Goal: Information Seeking & Learning: Learn about a topic

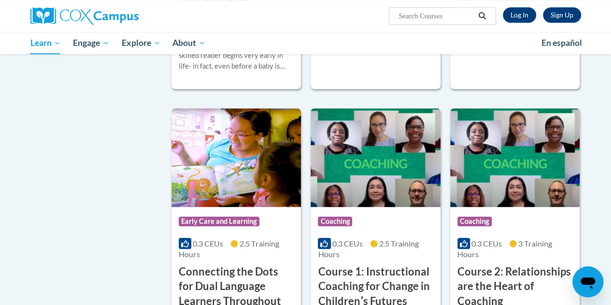
scroll to position [358, 0]
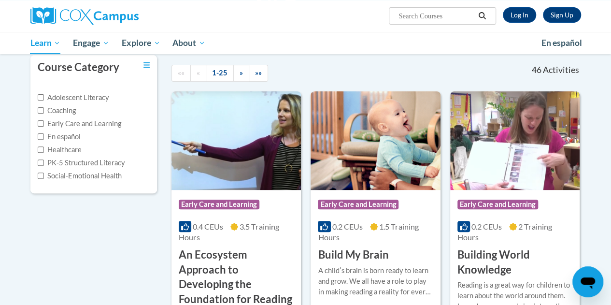
scroll to position [90, 0]
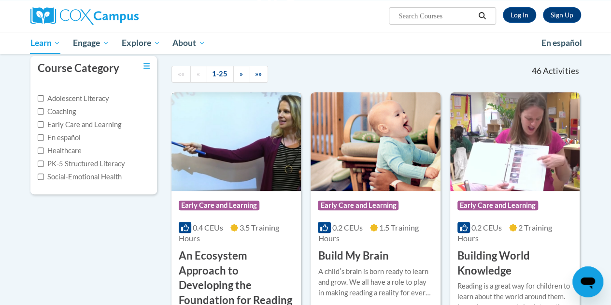
click at [202, 270] on h3 "An Ecosystem Approach to Developing the Foundation for Reading in the Early Yea…" at bounding box center [236, 285] width 115 height 74
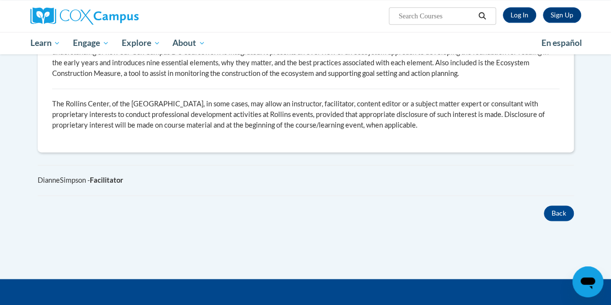
scroll to position [674, 0]
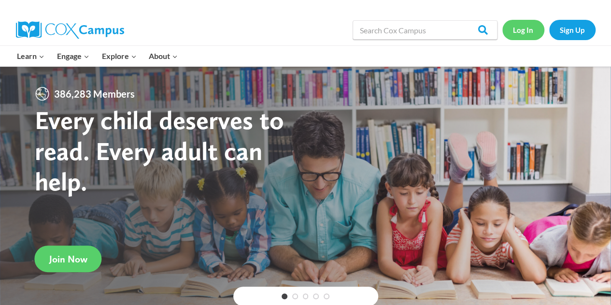
click at [524, 34] on link "Log In" at bounding box center [523, 30] width 42 height 20
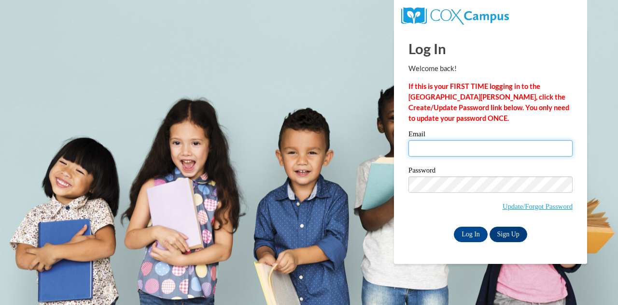
click at [485, 148] on input "Email" at bounding box center [491, 148] width 164 height 16
type input "Christianss5661@my.uwstout.edu"
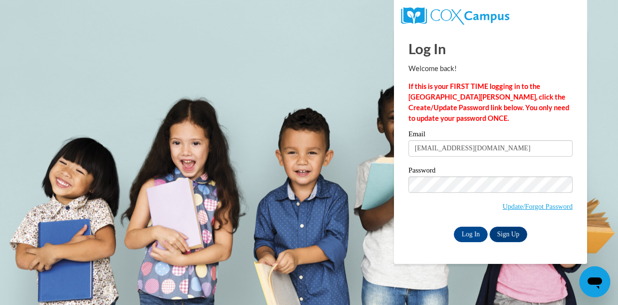
click at [492, 173] on label "Password" at bounding box center [491, 172] width 164 height 10
click at [475, 235] on input "Log In" at bounding box center [471, 234] width 34 height 15
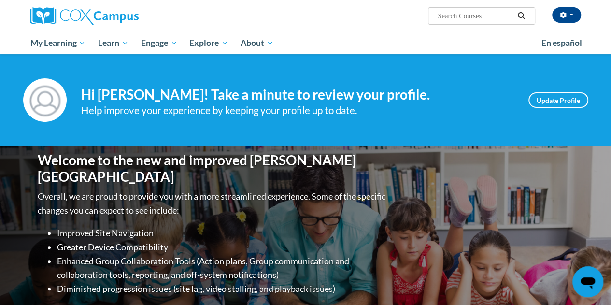
drag, startPoint x: 0, startPoint y: 0, endPoint x: 222, endPoint y: 147, distance: 266.4
click at [222, 147] on div "Welcome to the new and improved Cox Campus Overall, we are proud to provide you…" at bounding box center [305, 242] width 565 height 193
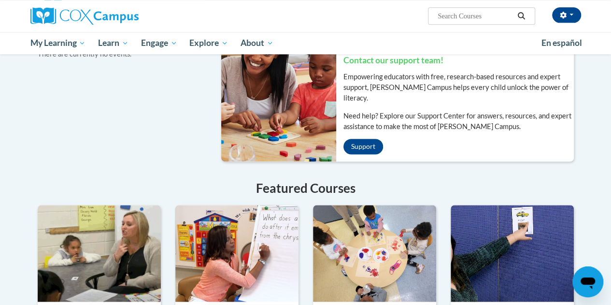
scroll to position [660, 0]
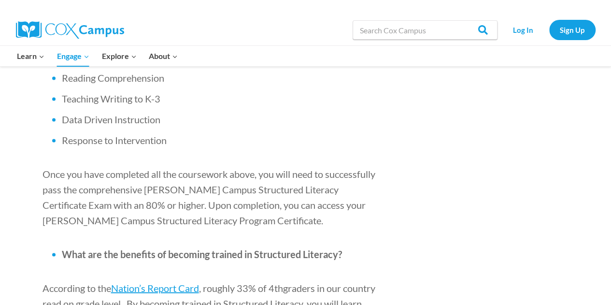
scroll to position [904, 0]
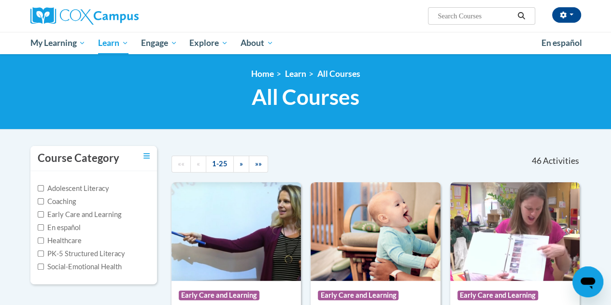
click at [85, 188] on label "Adolescent Literacy" at bounding box center [74, 188] width 72 height 11
click at [44, 188] on input "Adolescent Literacy" at bounding box center [41, 188] width 6 height 6
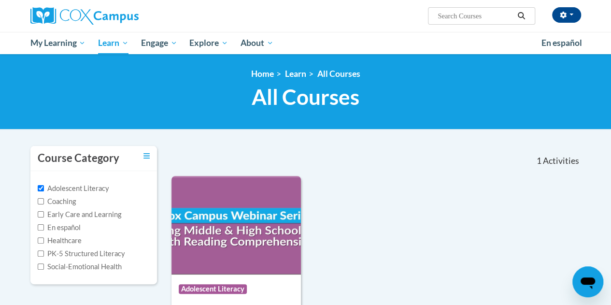
click at [85, 188] on label "Adolescent Literacy" at bounding box center [74, 188] width 72 height 11
click at [44, 188] on input "Adolescent Literacy" at bounding box center [41, 188] width 6 height 6
checkbox input "false"
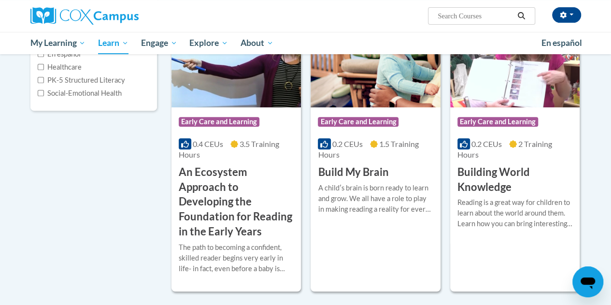
scroll to position [174, 0]
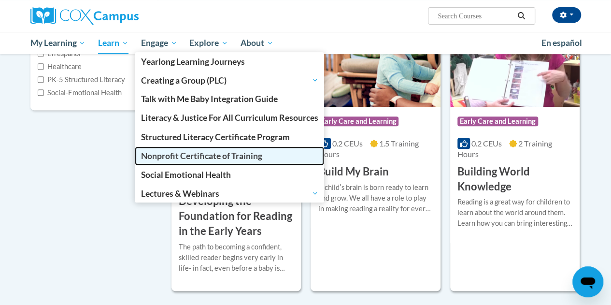
click at [191, 154] on span "Nonprofit Certificate of Training" at bounding box center [201, 156] width 121 height 10
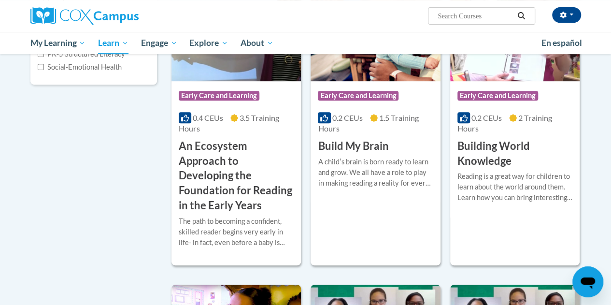
scroll to position [0, 0]
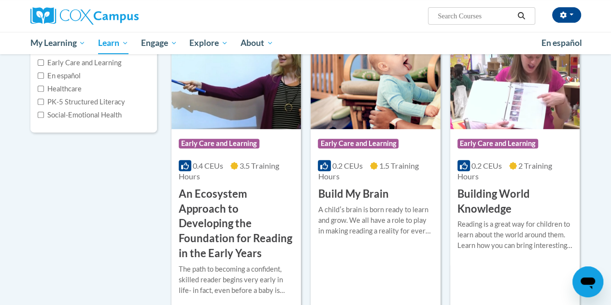
scroll to position [153, 0]
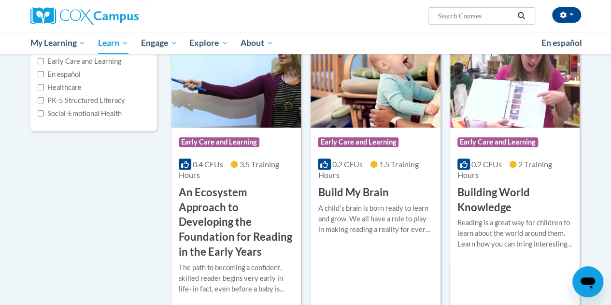
click at [206, 210] on h3 "An Ecosystem Approach to Developing the Foundation for Reading in the Early Yea…" at bounding box center [236, 222] width 115 height 74
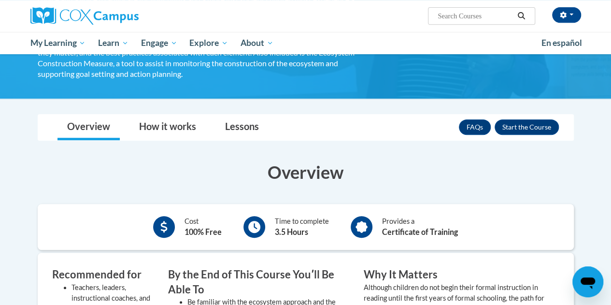
scroll to position [207, 0]
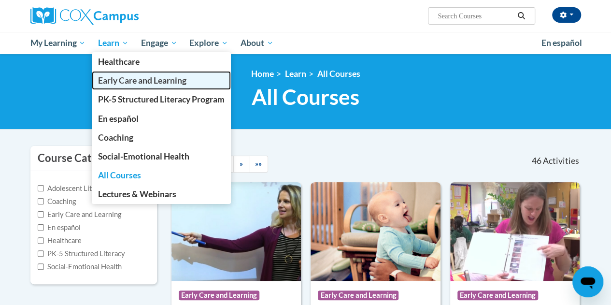
click at [128, 76] on span "Early Care and Learning" at bounding box center [142, 80] width 88 height 10
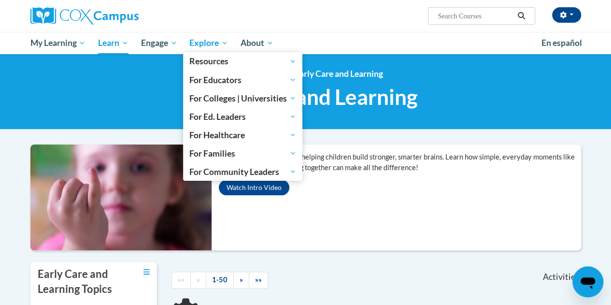
click at [219, 41] on span "Explore" at bounding box center [208, 43] width 39 height 12
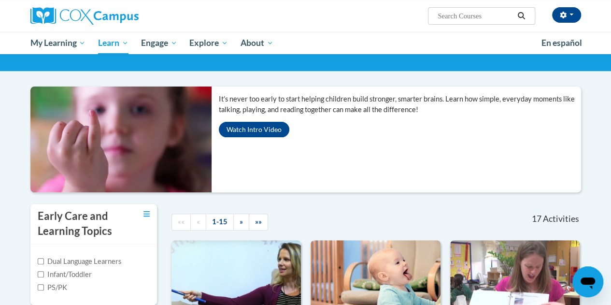
scroll to position [54, 0]
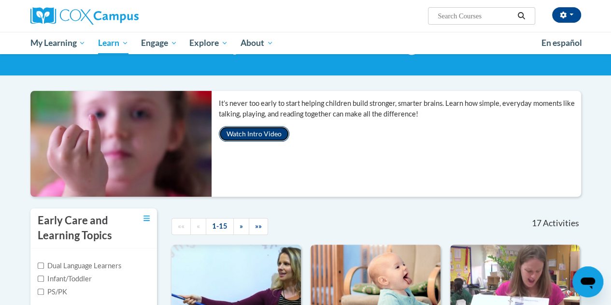
click at [268, 128] on button "Watch Intro Video" at bounding box center [254, 133] width 71 height 15
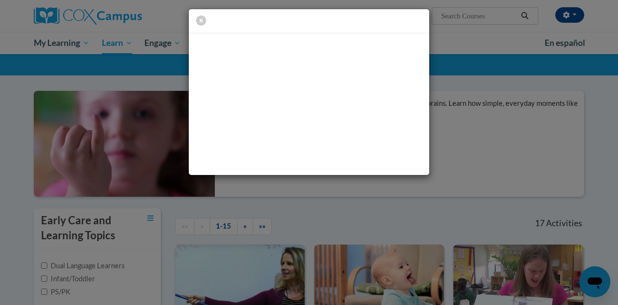
click at [443, 106] on div at bounding box center [309, 92] width 618 height 184
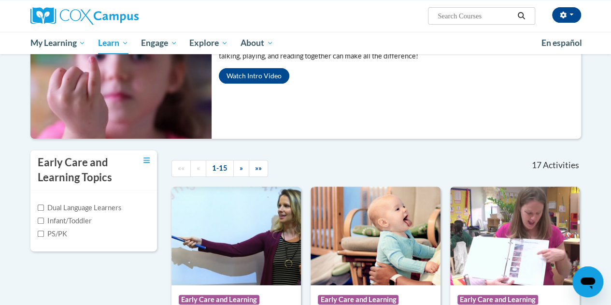
scroll to position [0, 0]
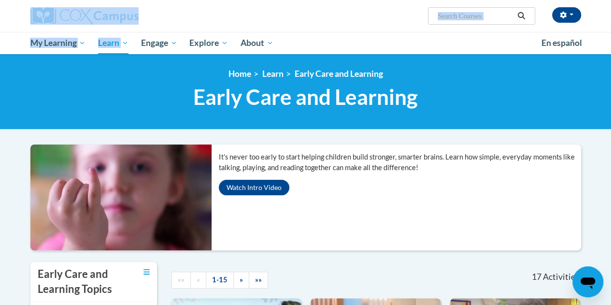
drag, startPoint x: 158, startPoint y: 51, endPoint x: 152, endPoint y: 13, distance: 38.3
click at [152, 13] on div "Sara Christians (America/Chicago UTC-05:00) My Profile Inbox My Transcripts Log…" at bounding box center [305, 27] width 611 height 54
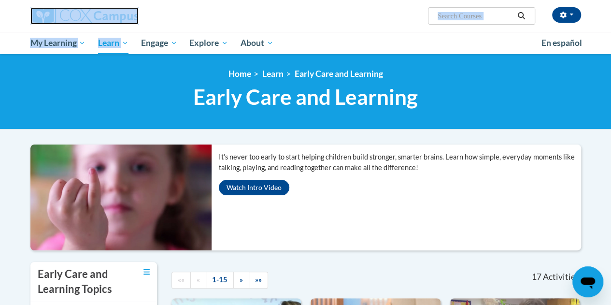
click at [152, 13] on link at bounding box center [117, 15] width 174 height 17
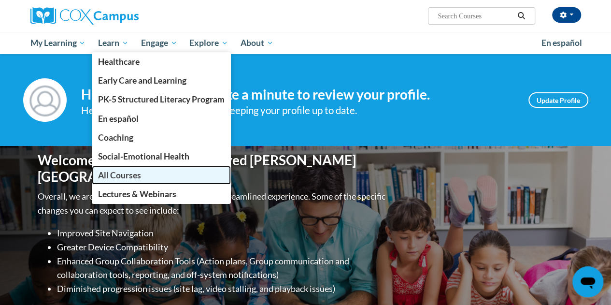
click at [119, 173] on span "All Courses" at bounding box center [119, 175] width 43 height 10
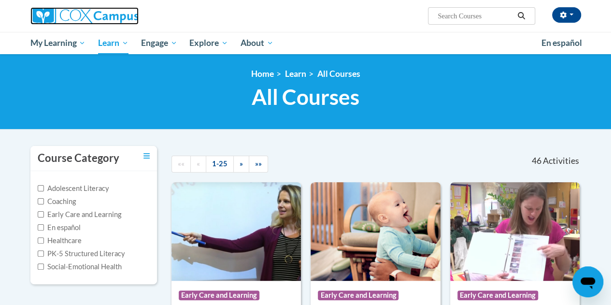
click at [103, 21] on img at bounding box center [84, 15] width 108 height 17
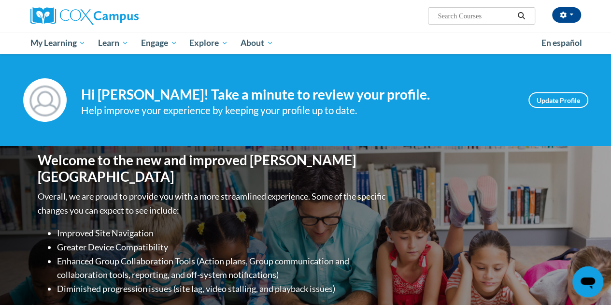
click at [464, 25] on div "[PERSON_NAME][DEMOGRAPHIC_DATA] ([GEOGRAPHIC_DATA]/[GEOGRAPHIC_DATA] UTC-05:00)…" at bounding box center [305, 16] width 565 height 32
click at [456, 17] on input "Search..." at bounding box center [475, 16] width 77 height 12
type input "Vocabuluary"
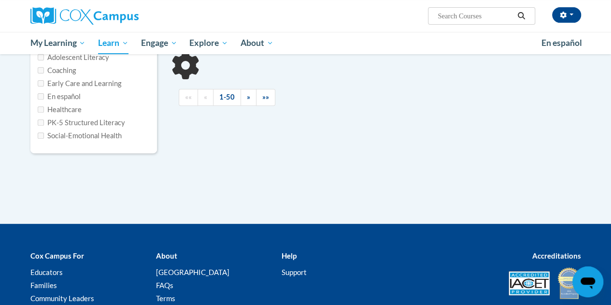
scroll to position [134, 0]
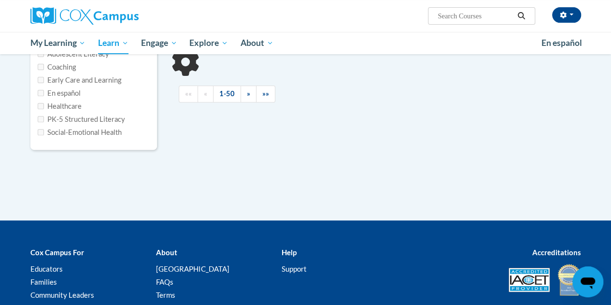
type input "Vocabuluary"
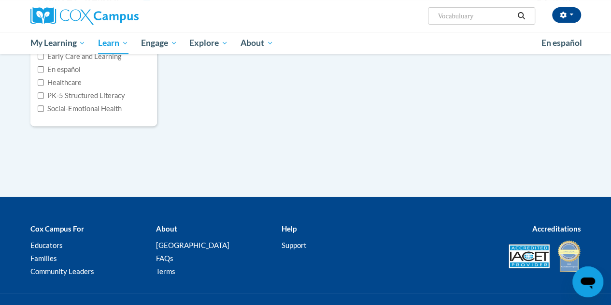
scroll to position [0, 0]
